Goal: Use online tool/utility: Utilize a website feature to perform a specific function

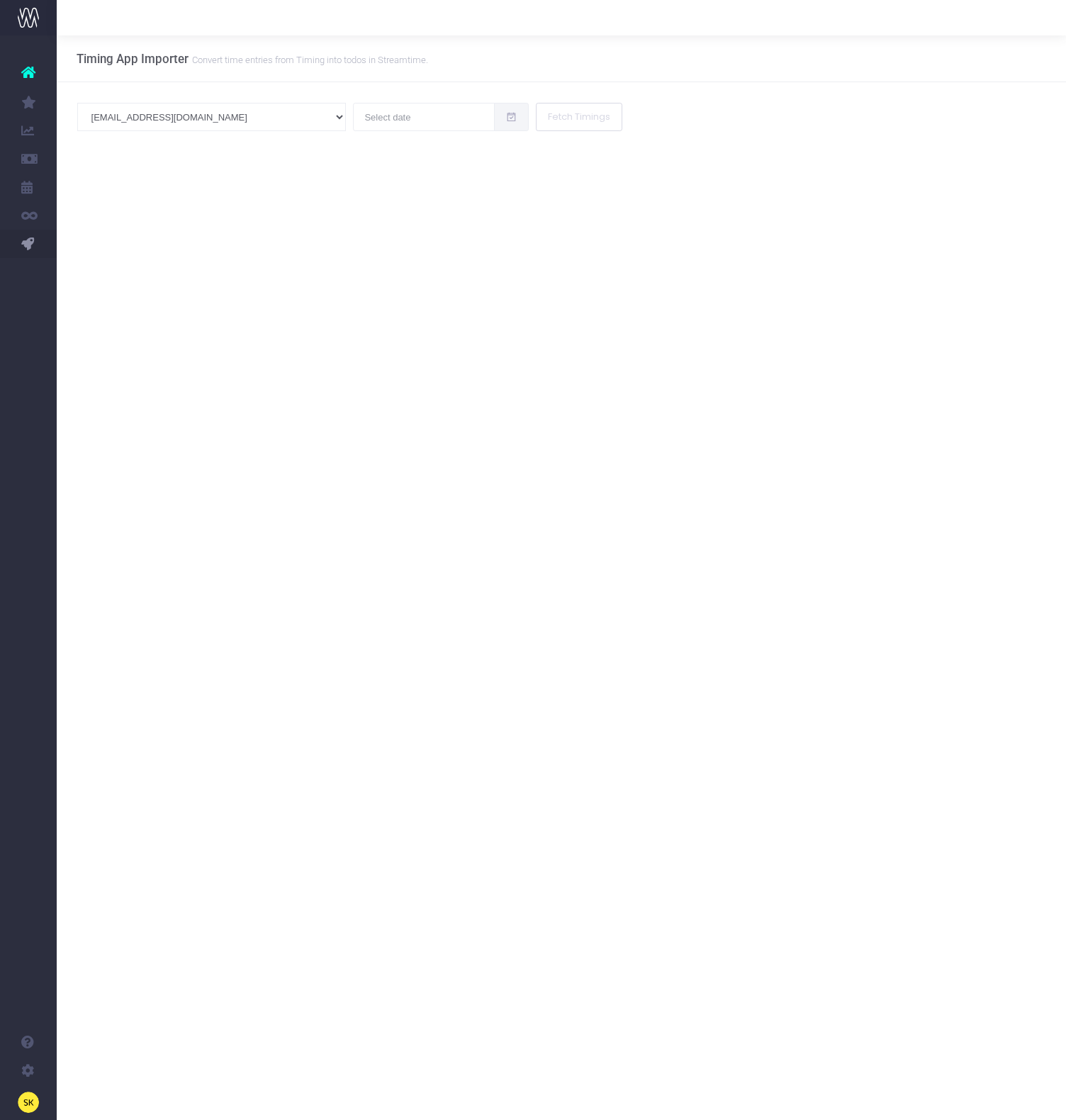
click at [78, 272] on link "PM Bot" at bounding box center [67, 272] width 21 height 28
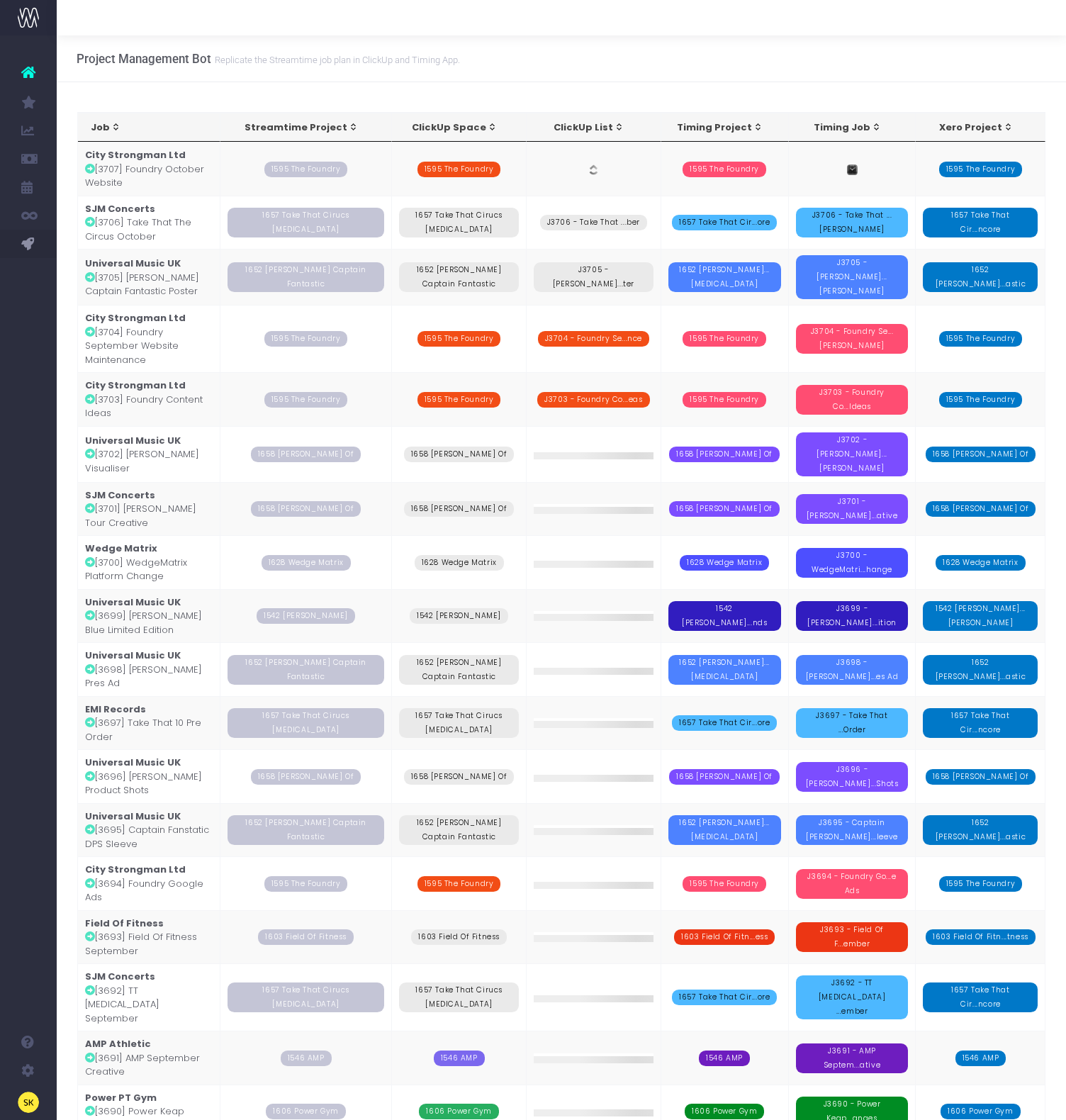
click at [204, 174] on td "City Strongman Ltd [3707] Foundry October Website" at bounding box center [149, 168] width 143 height 54
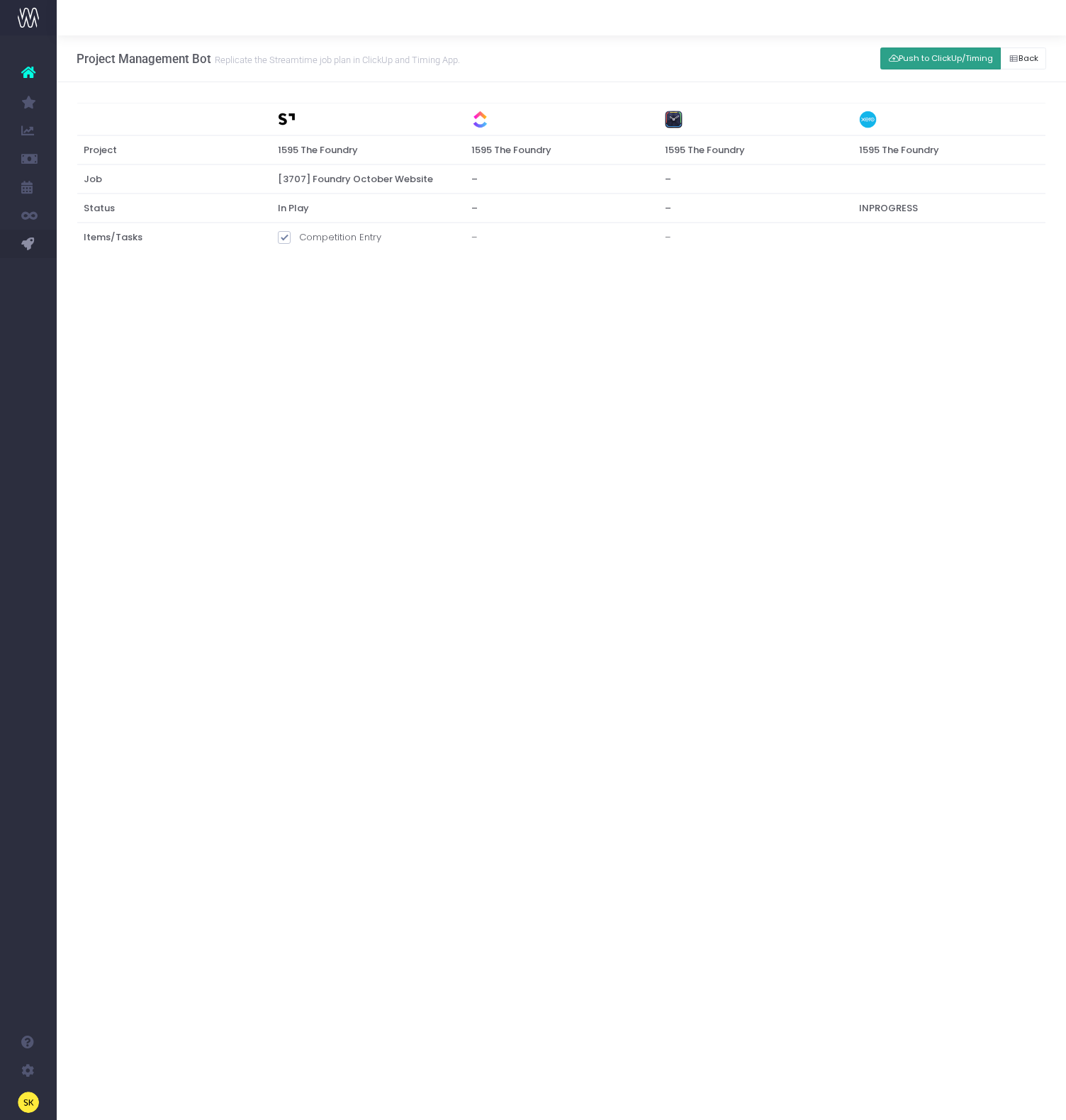
click at [911, 59] on button "Push to ClickUp/Timing" at bounding box center [941, 59] width 121 height 22
click at [535, 354] on div "Project Management Bot Replicate the Streamtime job plan in [GEOGRAPHIC_DATA] a…" at bounding box center [561, 578] width 1009 height 1084
